Goal: Task Accomplishment & Management: Complete application form

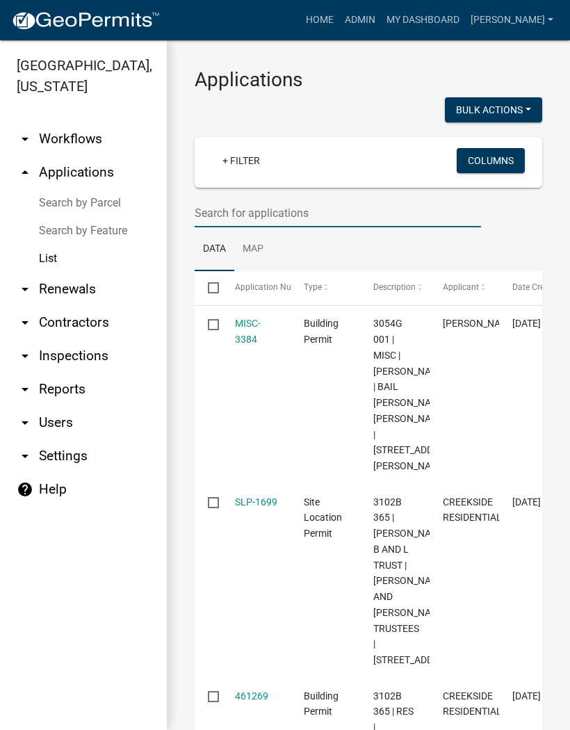
click at [235, 206] on input "text" at bounding box center [338, 213] width 286 height 28
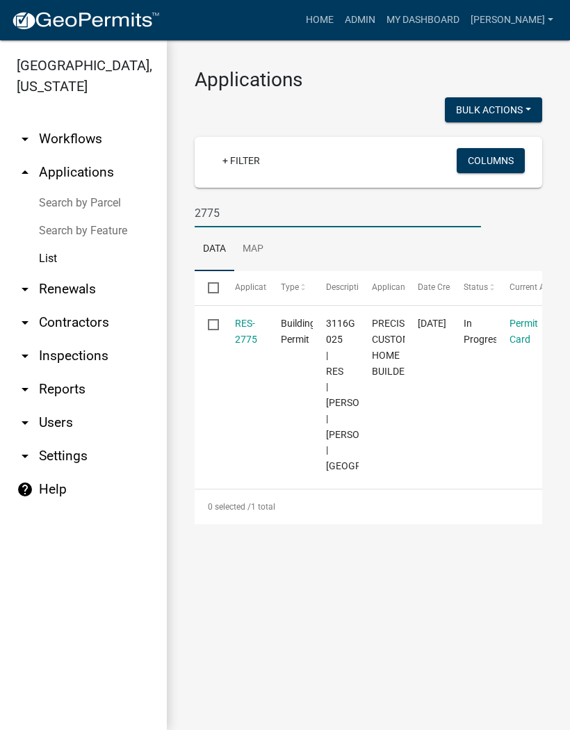
type input "2775"
click at [253, 321] on link "RES-2775" at bounding box center [246, 331] width 22 height 27
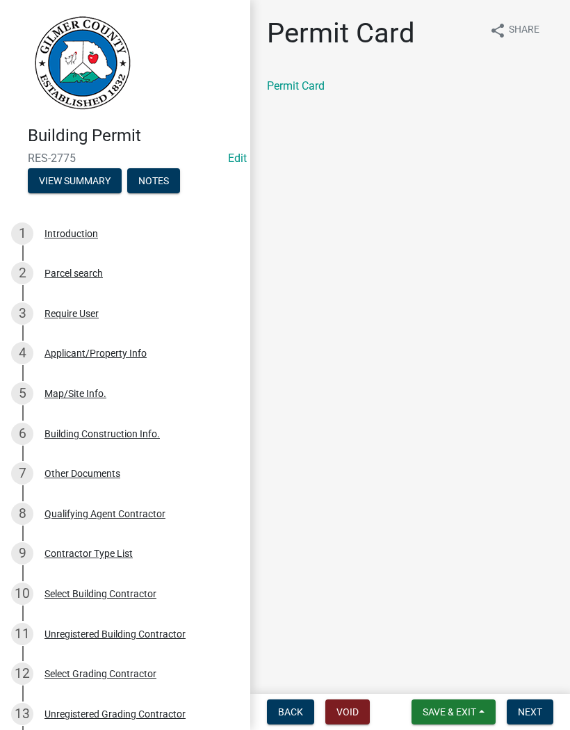
click at [529, 706] on span "Next" at bounding box center [530, 711] width 24 height 11
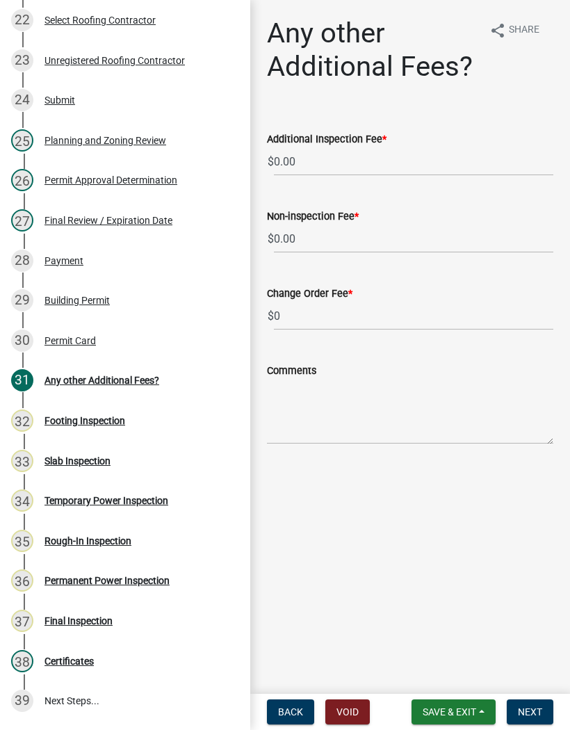
scroll to position [1082, 0]
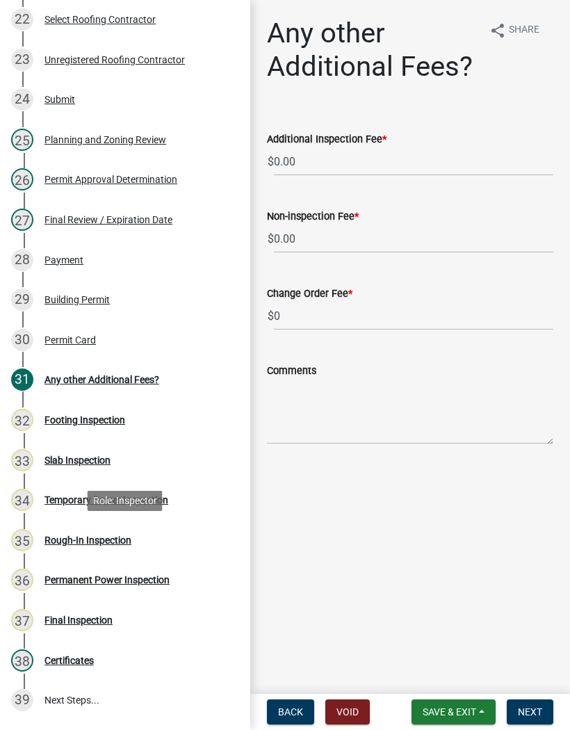
click at [94, 538] on div "Rough-In Inspection" at bounding box center [87, 540] width 87 height 10
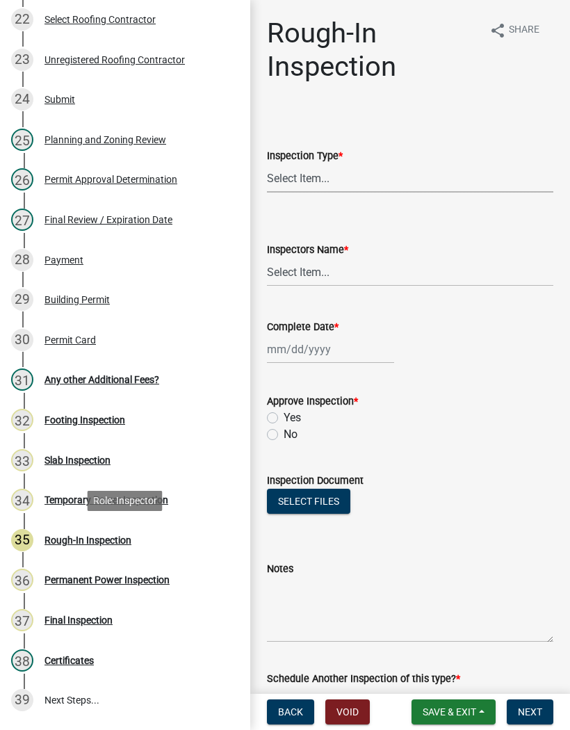
click at [313, 173] on select "Select Item... Rough-In" at bounding box center [410, 178] width 286 height 28
select select "c2274688-245b-4474-aeed-1009256ef604"
click at [324, 263] on select "Select Item... [PERSON_NAME] ([PERSON_NAME]) EParks ([PERSON_NAME]) [PERSON_NAM…" at bounding box center [410, 272] width 286 height 28
select select "8dfc8809-68b2-4bc3-a0d1-6f7e000e7487"
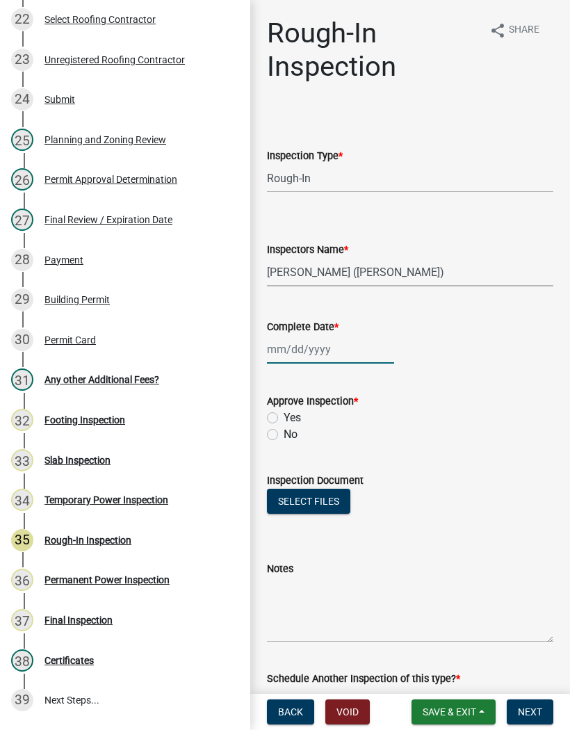
click at [321, 349] on div at bounding box center [330, 349] width 127 height 28
select select "8"
select select "2025"
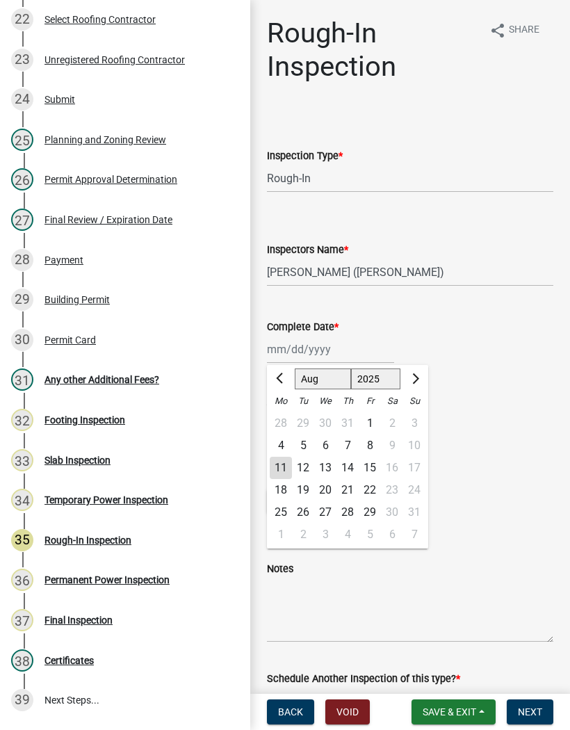
click at [280, 468] on div "11" at bounding box center [281, 467] width 22 height 22
type input "[DATE]"
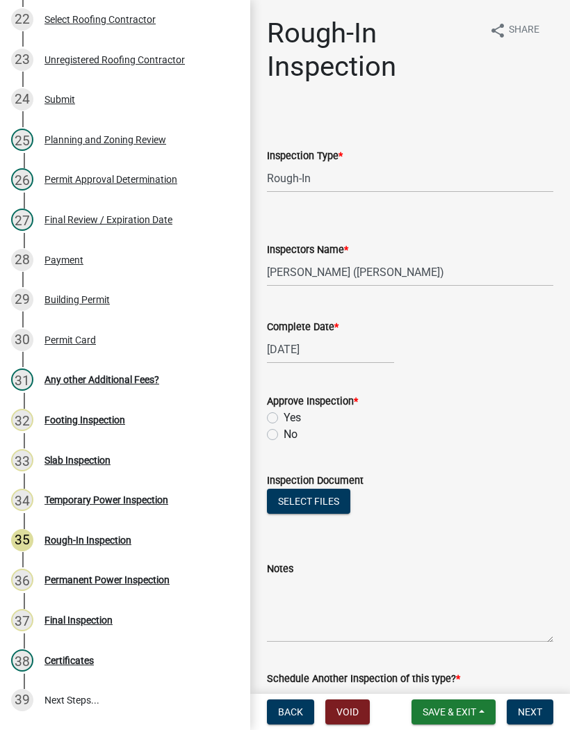
click at [283, 413] on label "Yes" at bounding box center [291, 417] width 17 height 17
click at [283, 413] on input "Yes" at bounding box center [287, 413] width 9 height 9
radio input "true"
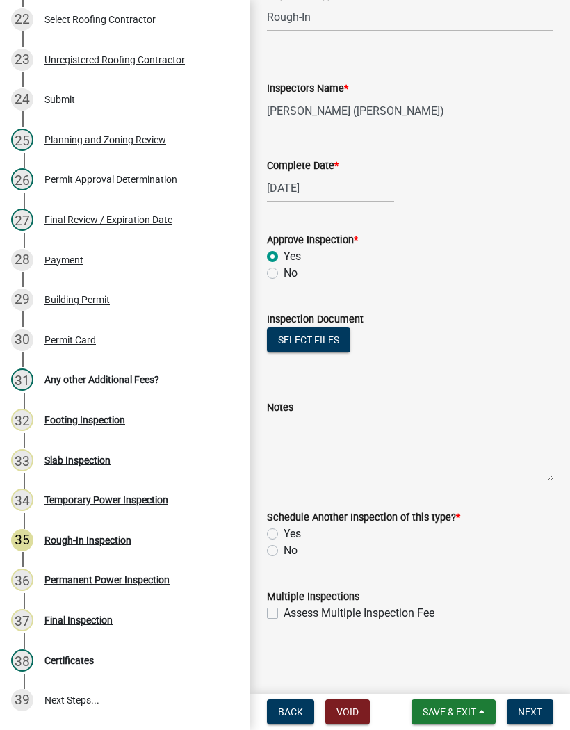
scroll to position [161, 0]
click at [283, 550] on label "No" at bounding box center [290, 550] width 14 height 17
click at [283, 550] on input "No" at bounding box center [287, 546] width 9 height 9
radio input "true"
click at [531, 711] on span "Next" at bounding box center [530, 711] width 24 height 11
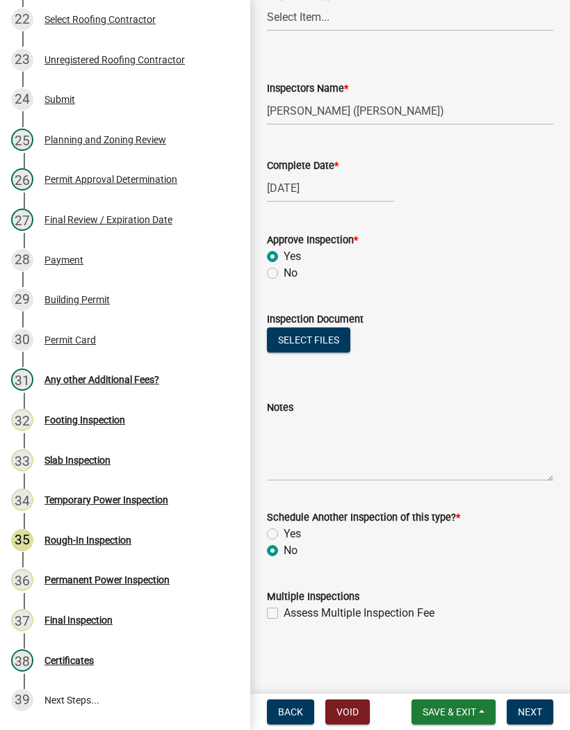
scroll to position [0, 0]
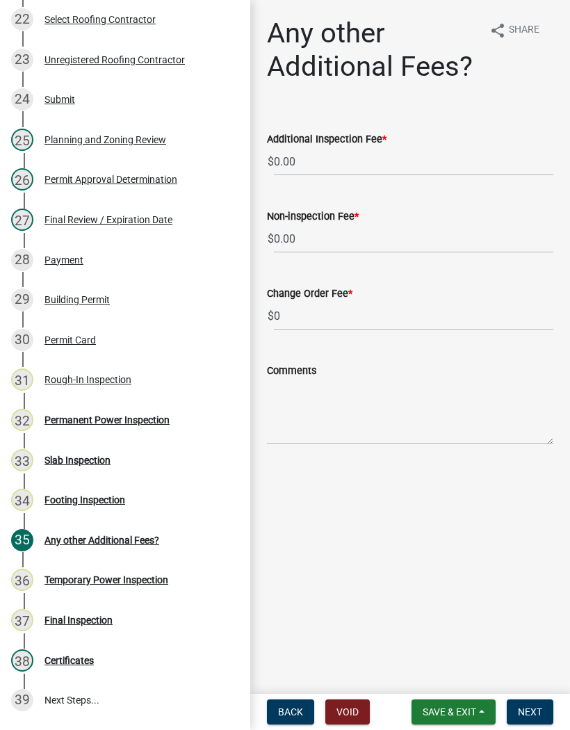
click at [470, 707] on span "Save & Exit" at bounding box center [448, 711] width 53 height 11
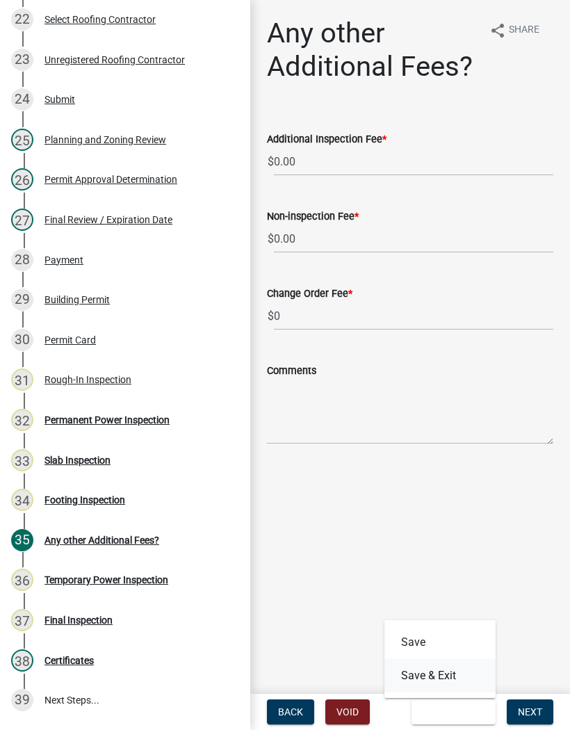
click at [458, 663] on button "Save & Exit" at bounding box center [439, 675] width 111 height 33
